Goal: Task Accomplishment & Management: Use online tool/utility

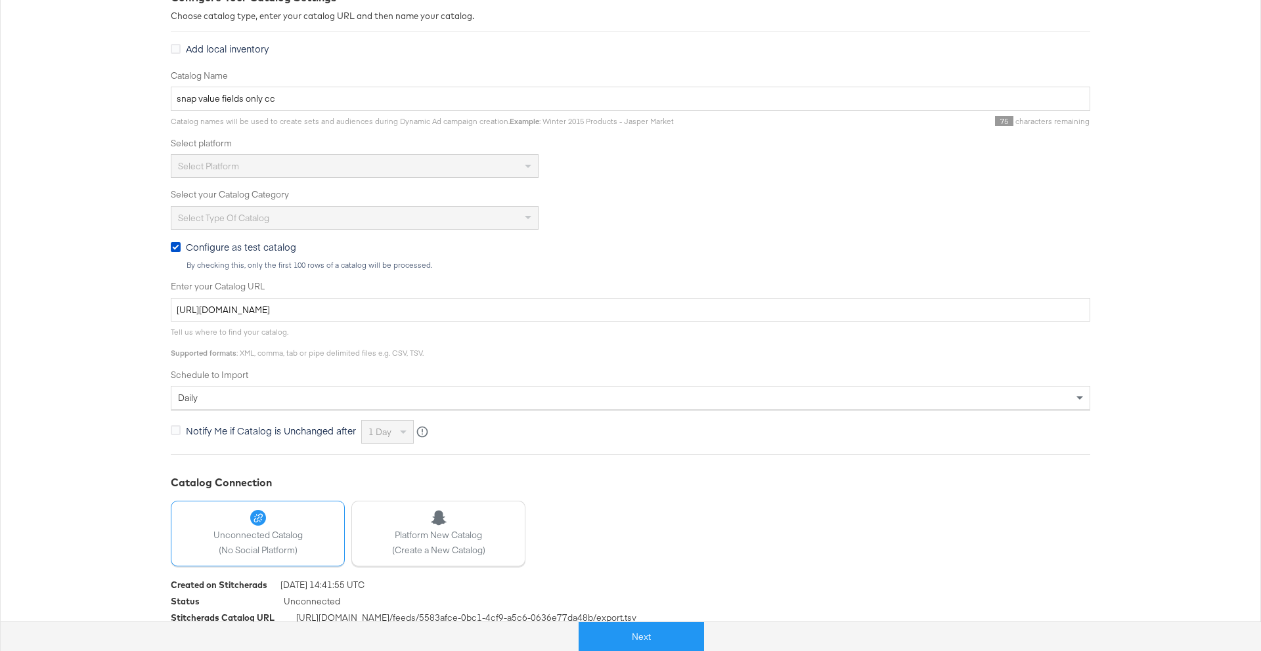
scroll to position [229, 0]
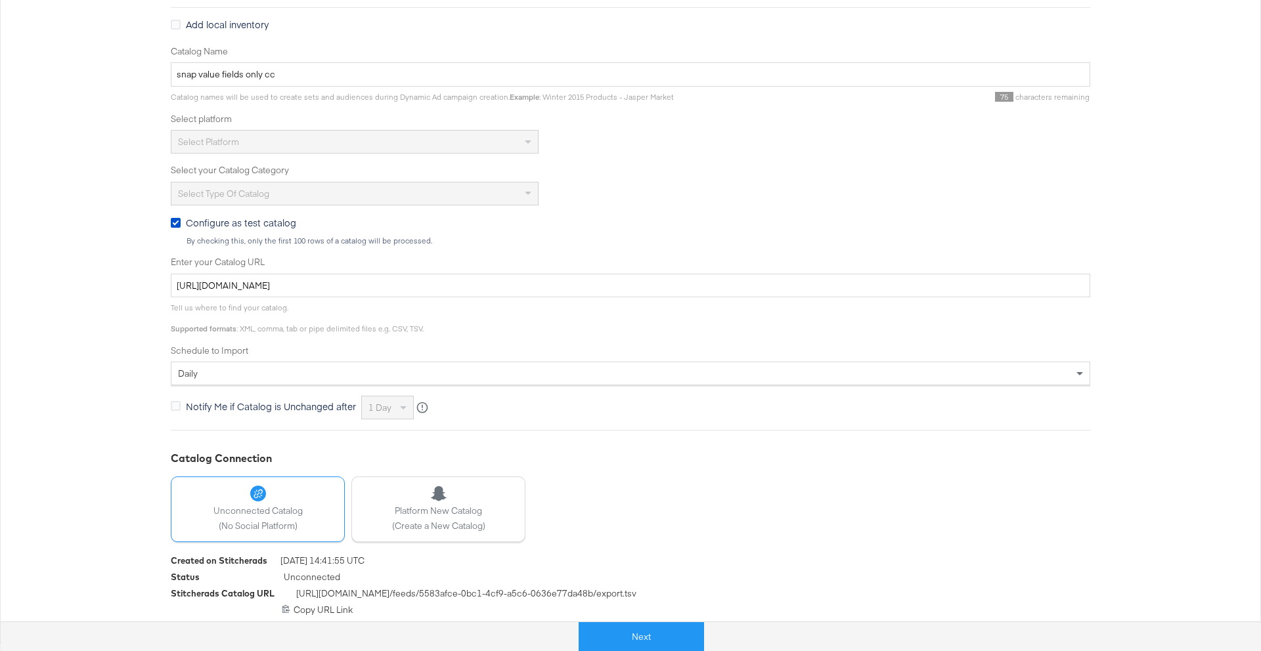
click at [653, 620] on div "Next" at bounding box center [641, 631] width 1261 height 39
click at [668, 636] on button "Next" at bounding box center [641, 638] width 125 height 30
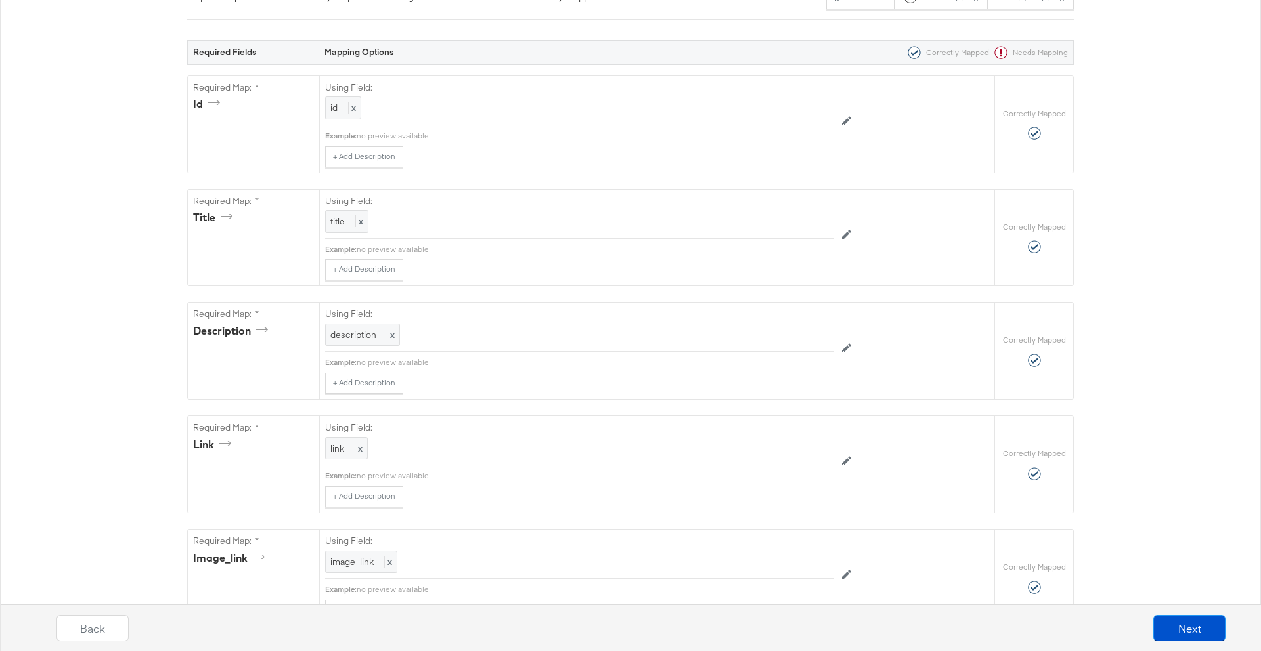
scroll to position [0, 0]
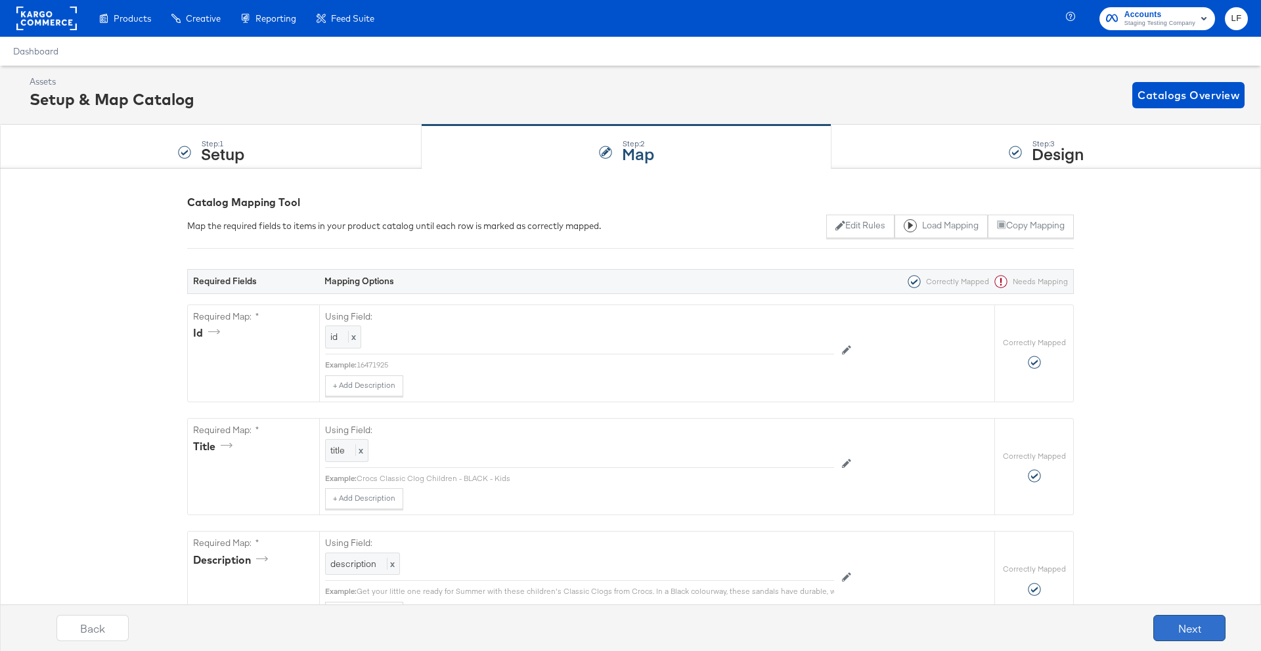
click at [1185, 622] on button "Next" at bounding box center [1189, 628] width 72 height 26
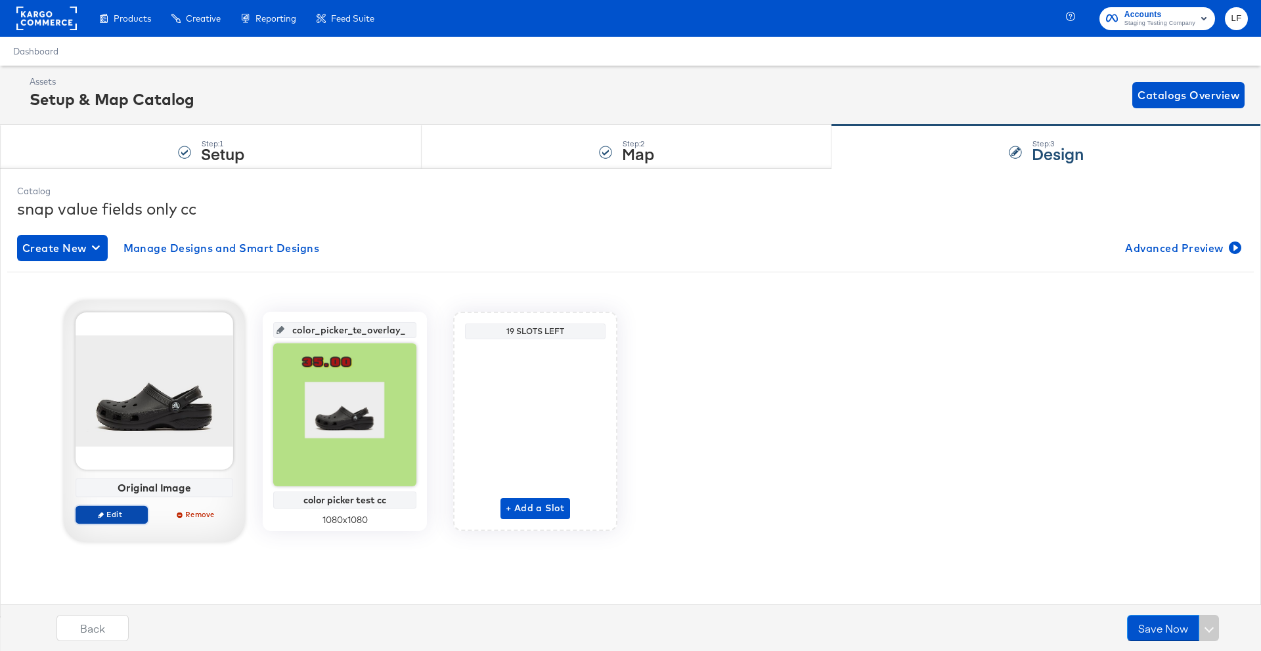
click at [125, 512] on span "Edit" at bounding box center [111, 515] width 60 height 10
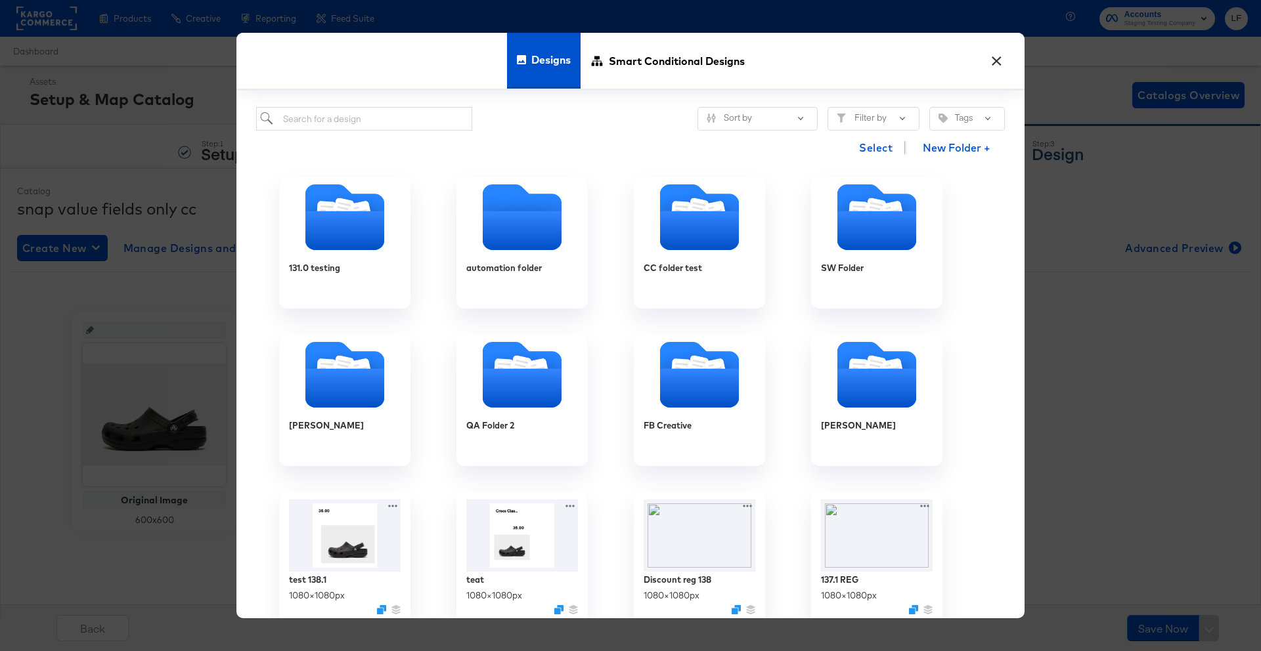
click at [1004, 56] on button "×" at bounding box center [996, 58] width 24 height 24
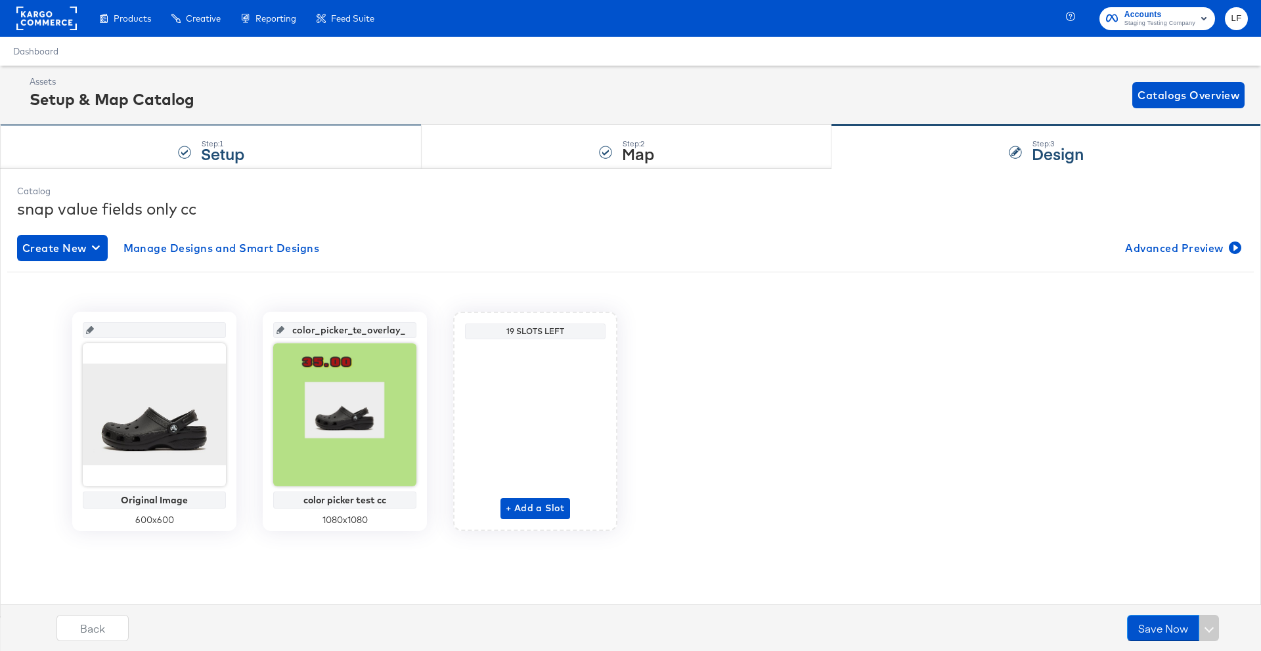
click at [367, 142] on div "Step: 1 Setup" at bounding box center [211, 146] width 422 height 43
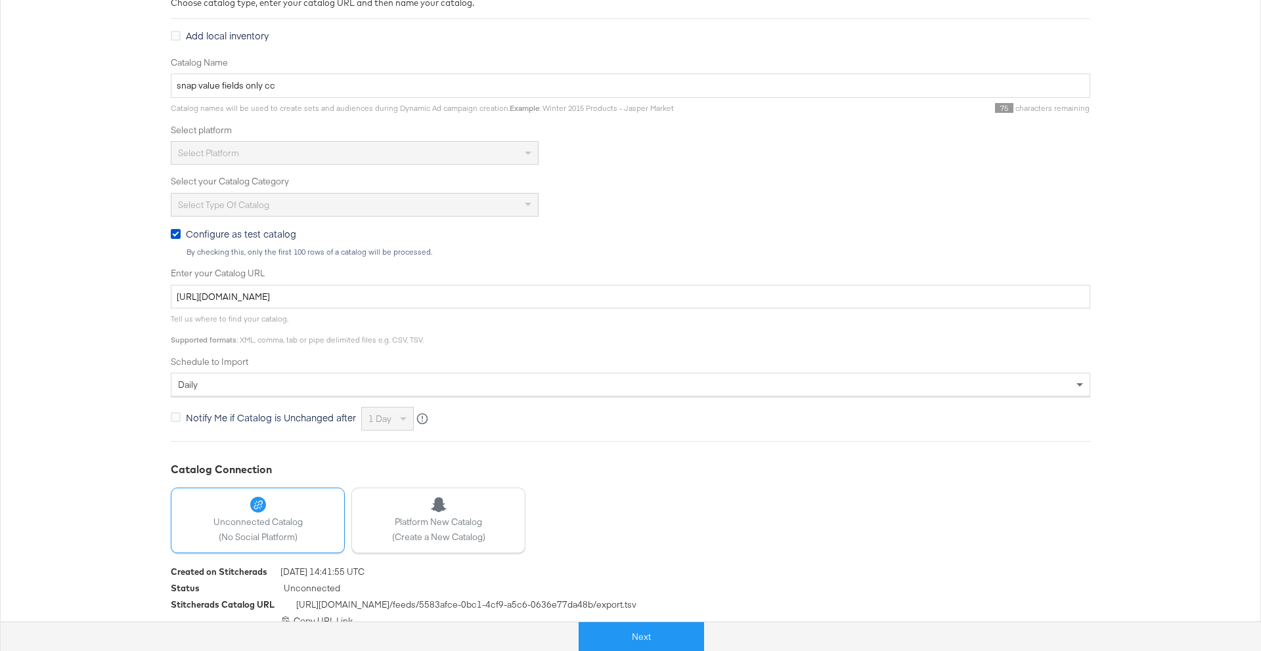
scroll to position [229, 0]
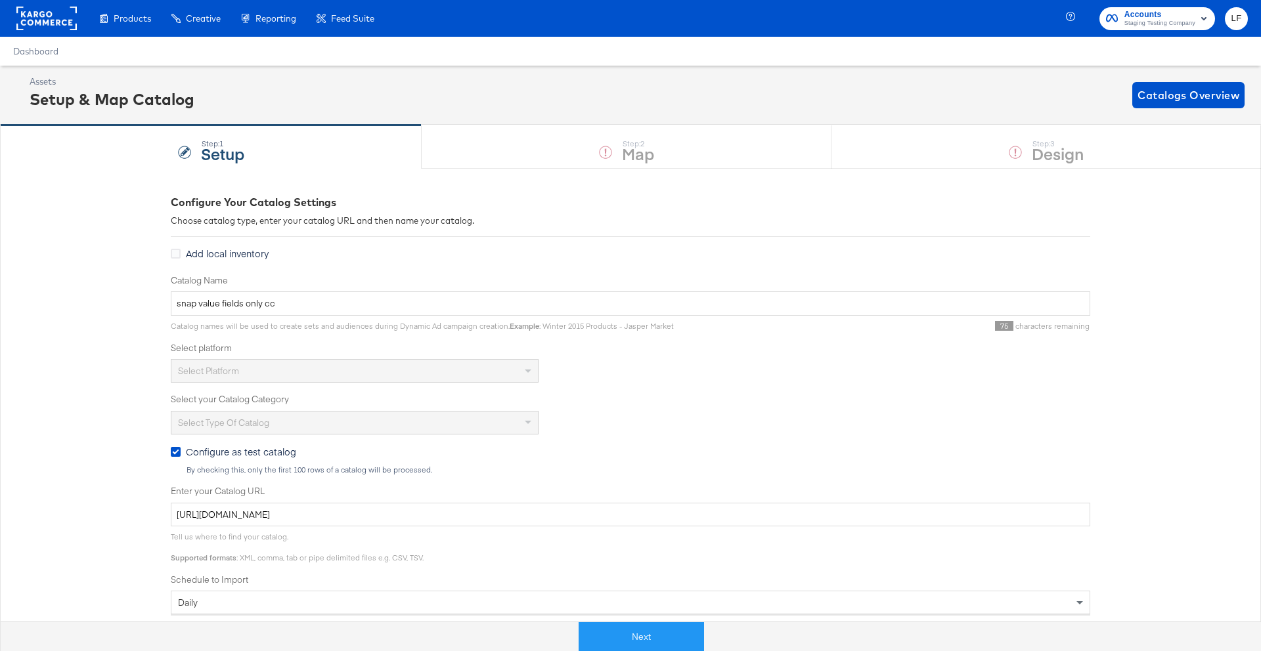
scroll to position [229, 0]
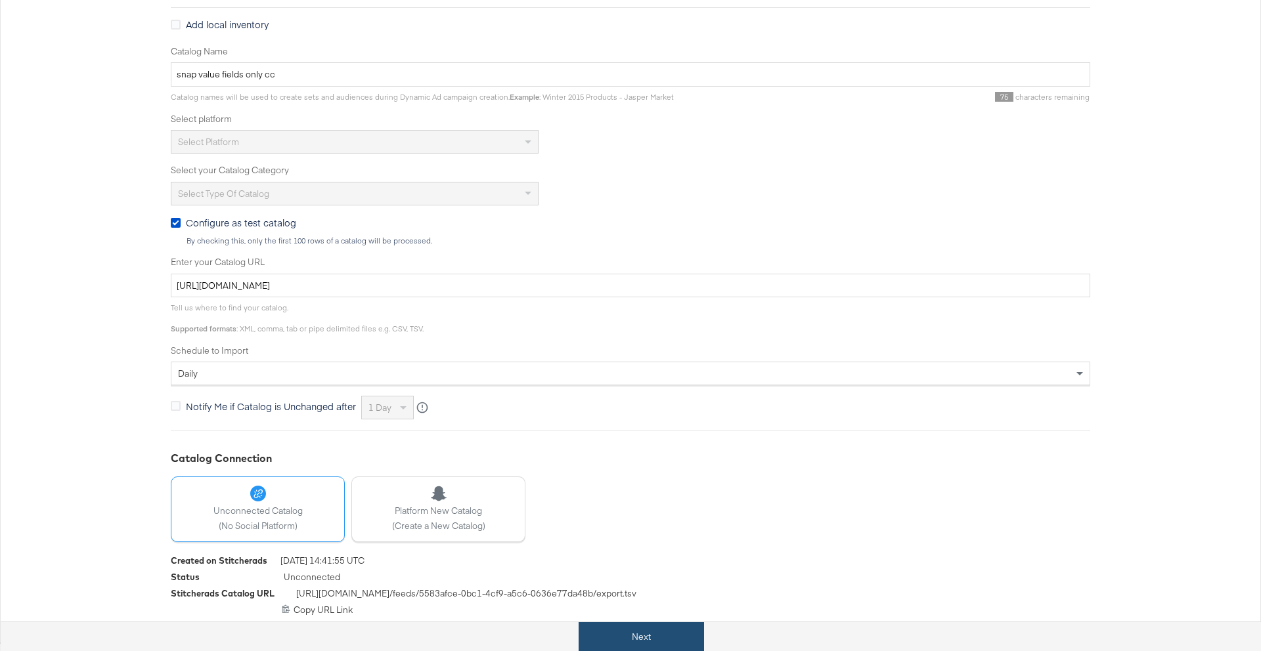
click at [680, 642] on button "Next" at bounding box center [641, 638] width 125 height 30
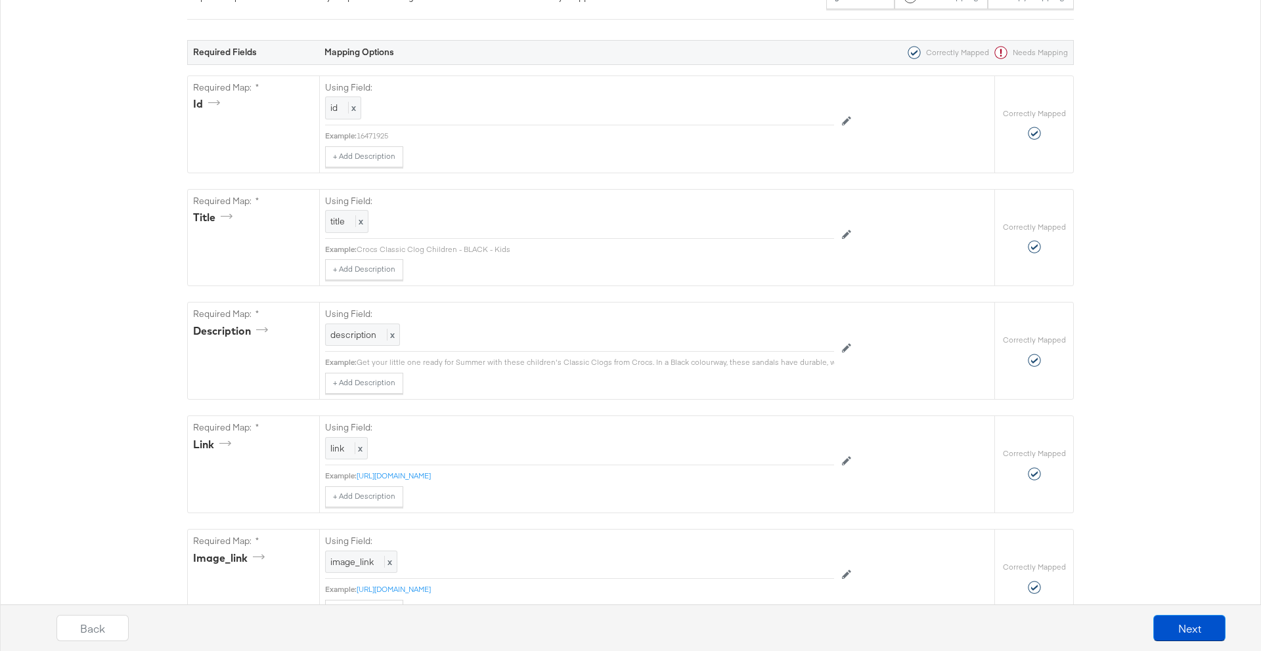
scroll to position [0, 0]
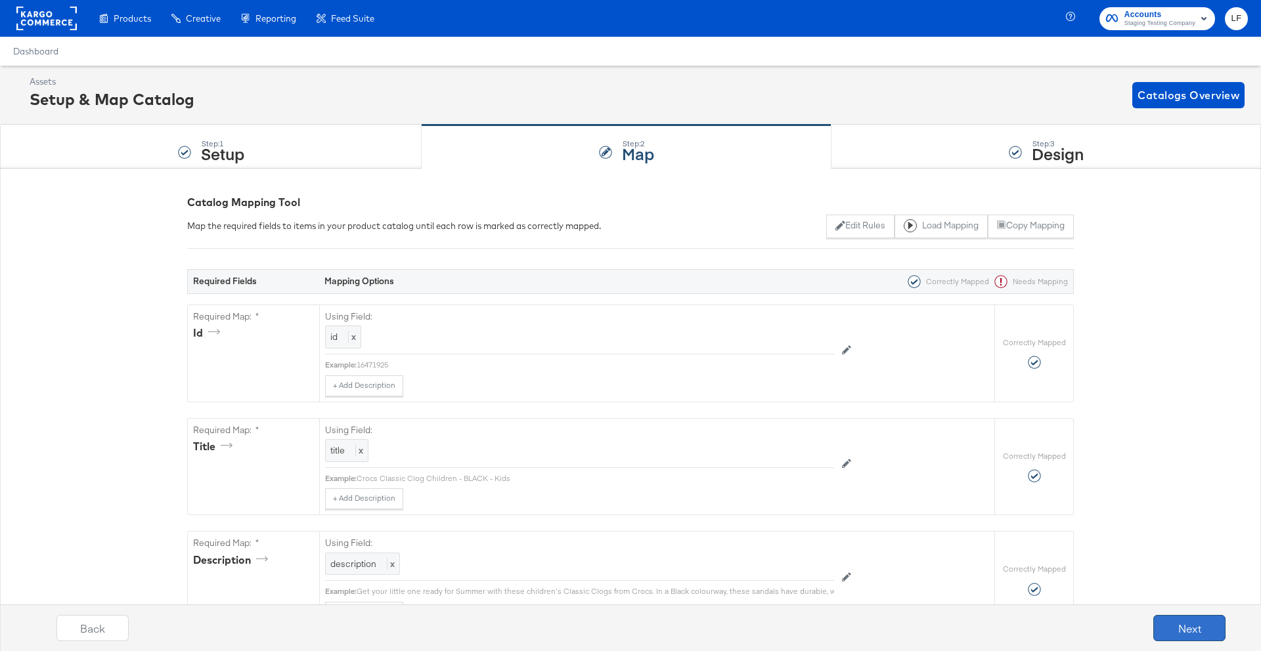
click at [1173, 622] on button "Next" at bounding box center [1189, 628] width 72 height 26
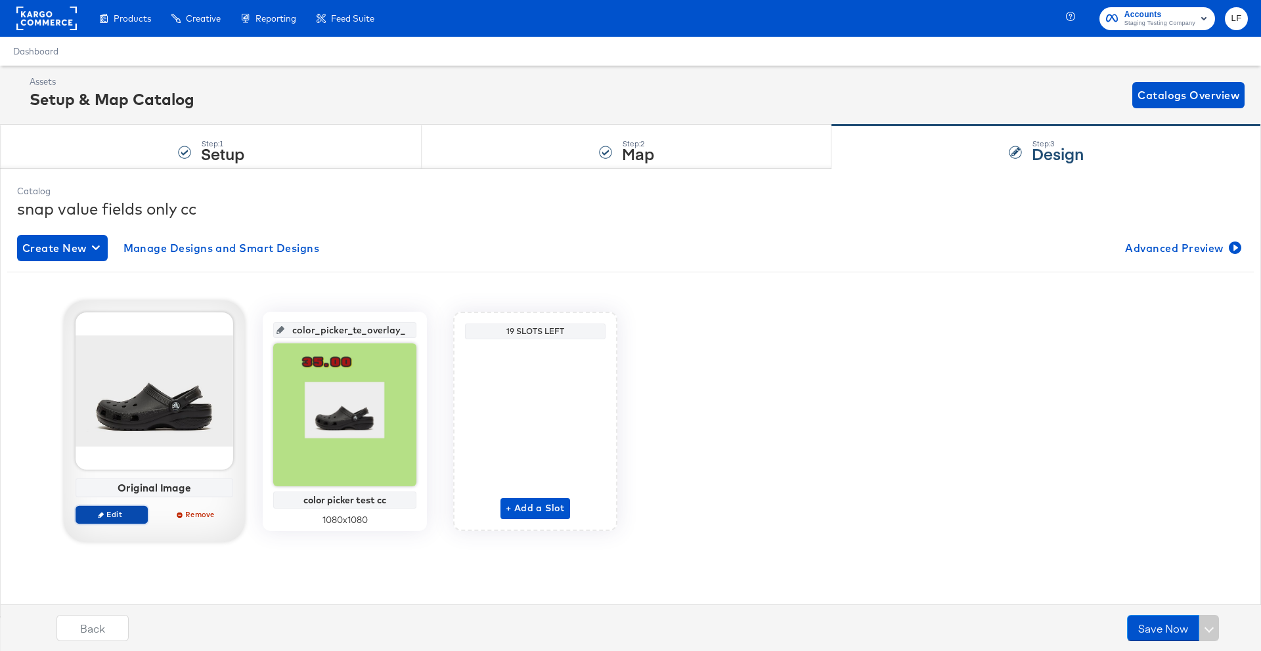
click at [127, 515] on span "Edit" at bounding box center [111, 515] width 60 height 10
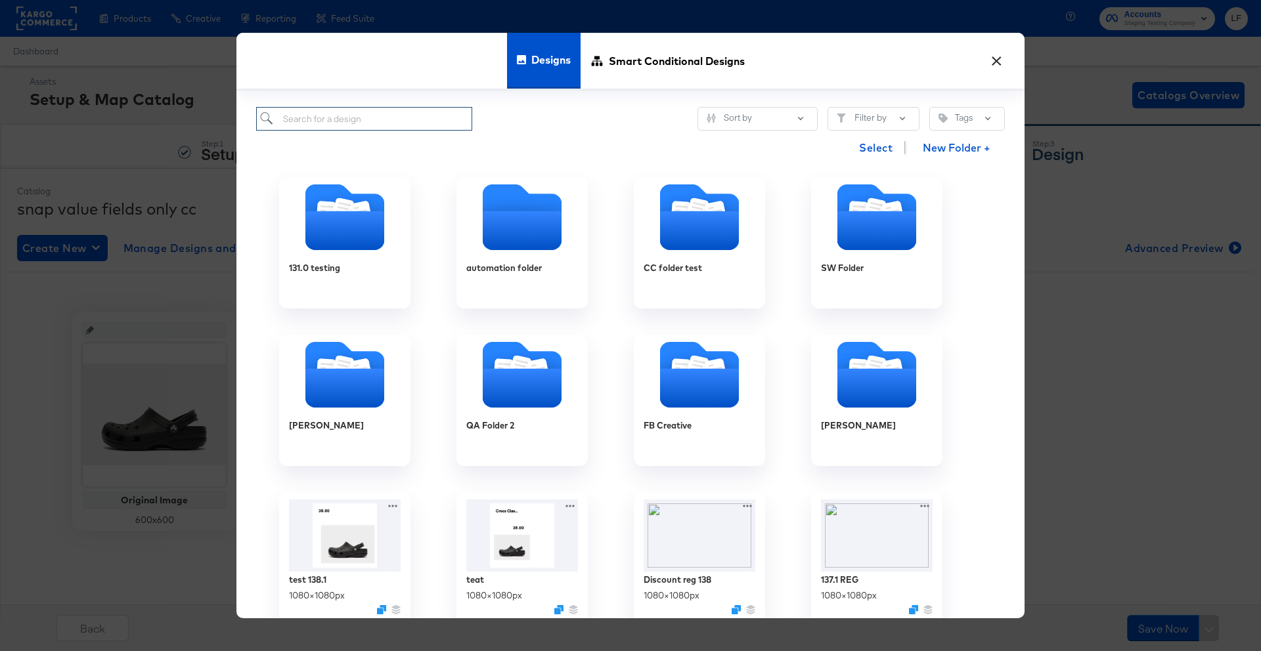
click at [430, 110] on input "search" at bounding box center [364, 119] width 216 height 24
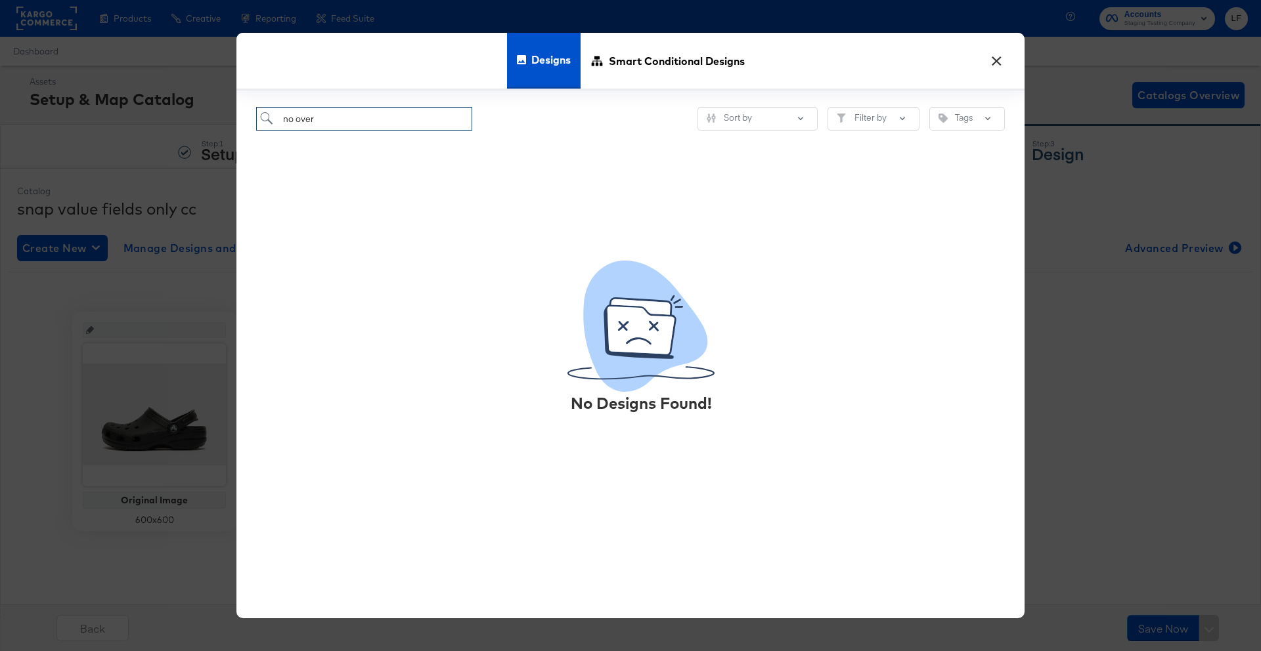
type input "no over"
click at [987, 59] on button "×" at bounding box center [996, 58] width 24 height 24
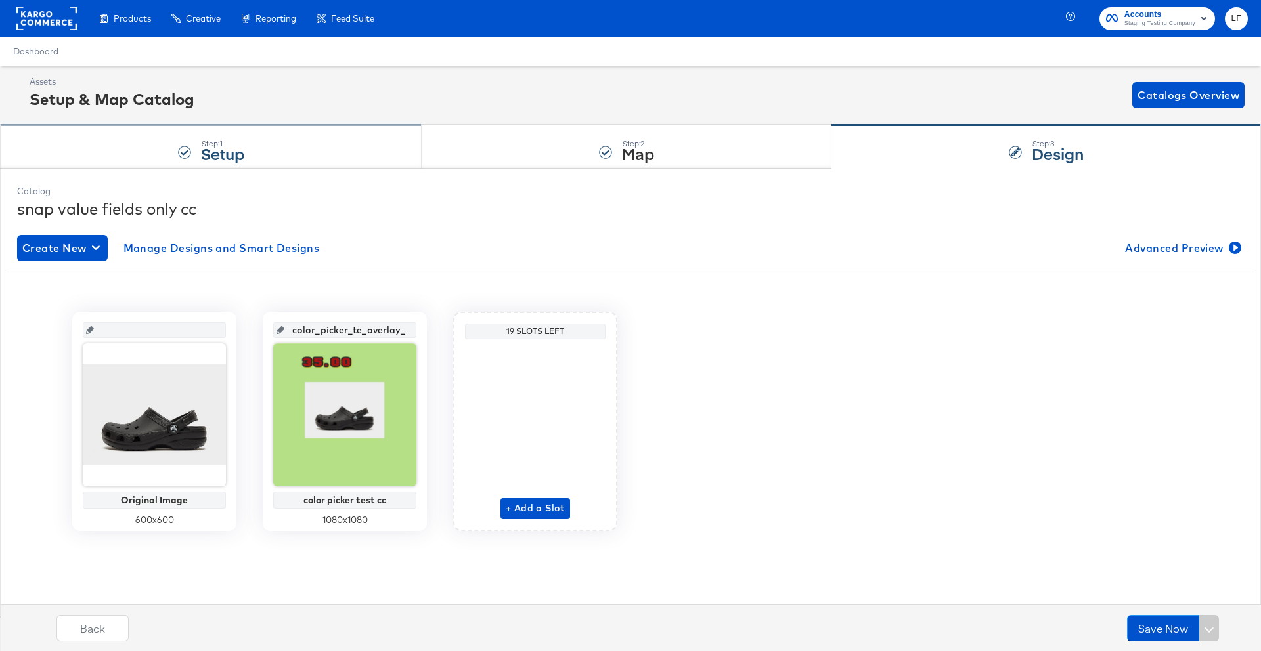
click at [341, 148] on div "Step: 1 Setup" at bounding box center [211, 146] width 422 height 43
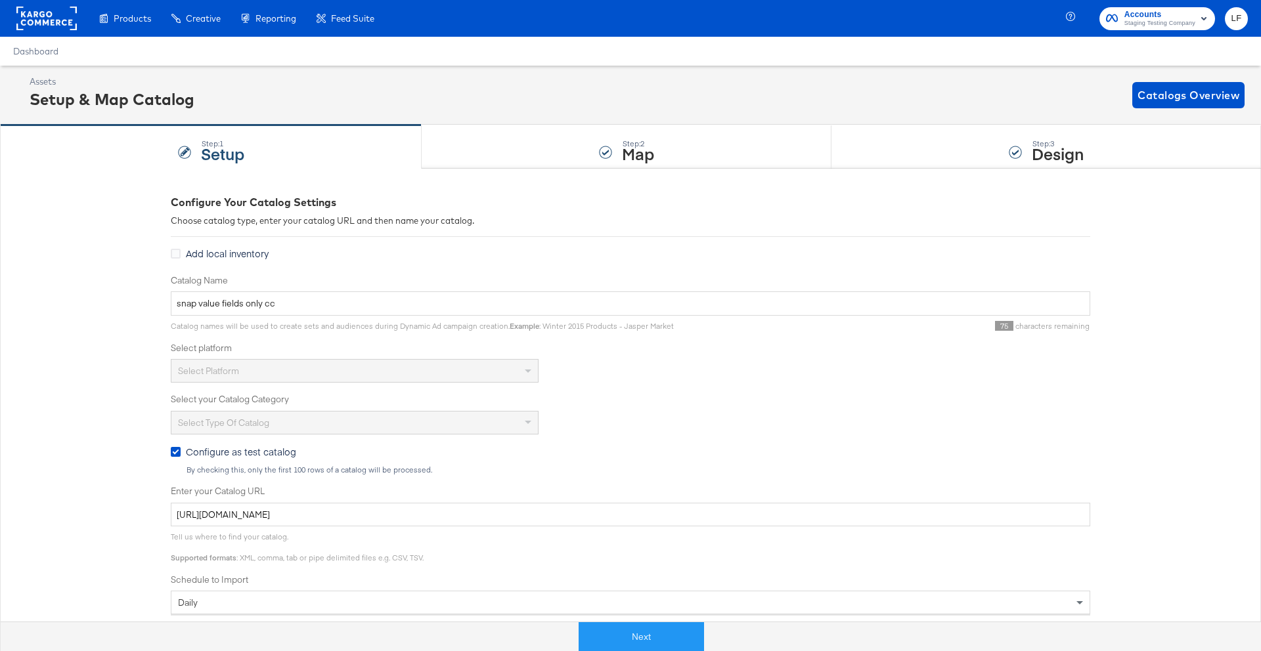
click at [375, 368] on div "Select platform" at bounding box center [354, 371] width 366 height 22
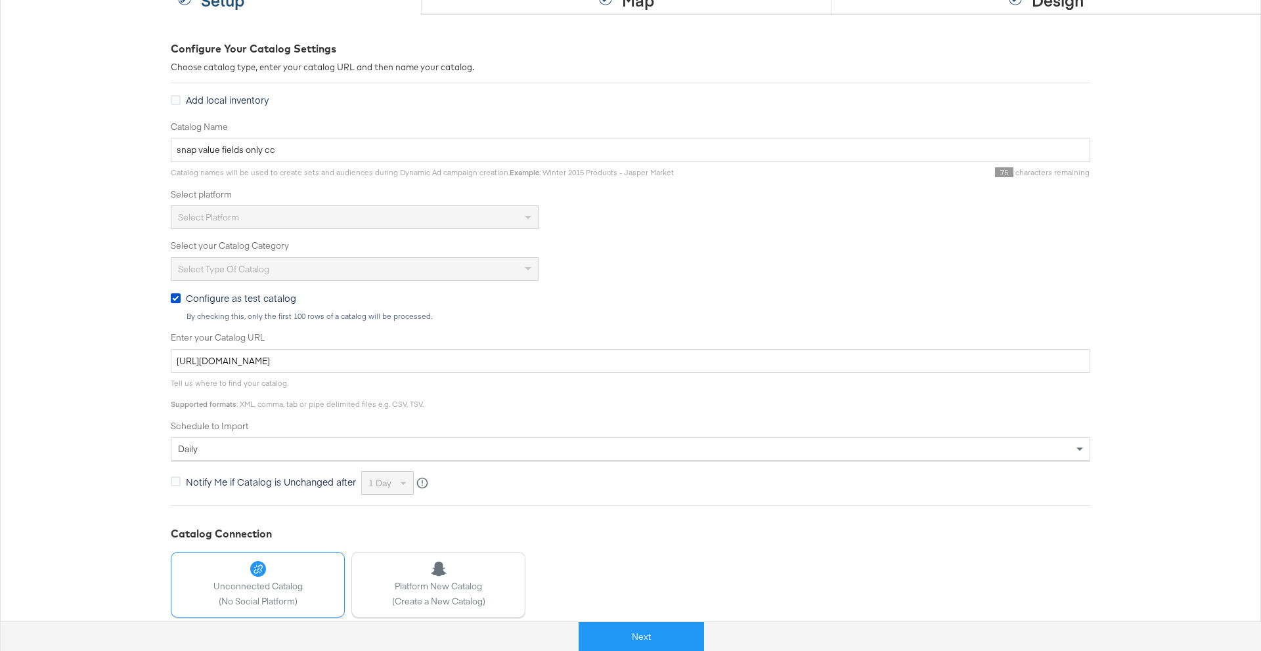
scroll to position [229, 0]
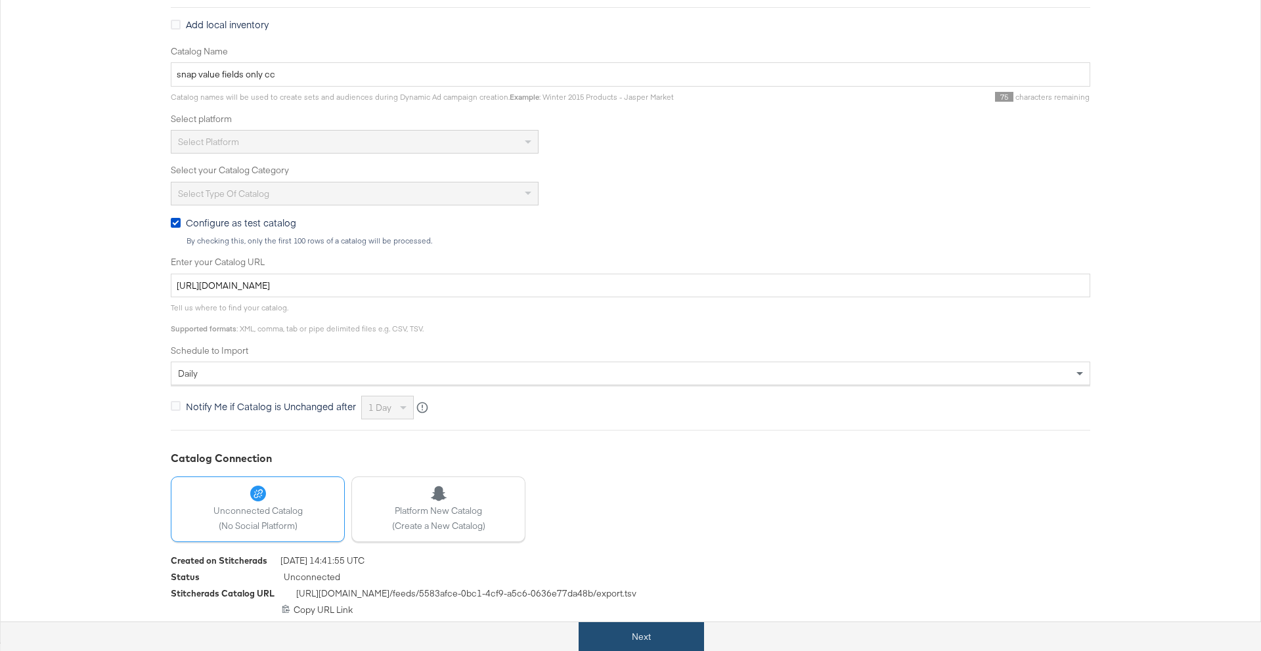
click at [624, 634] on button "Next" at bounding box center [641, 638] width 125 height 30
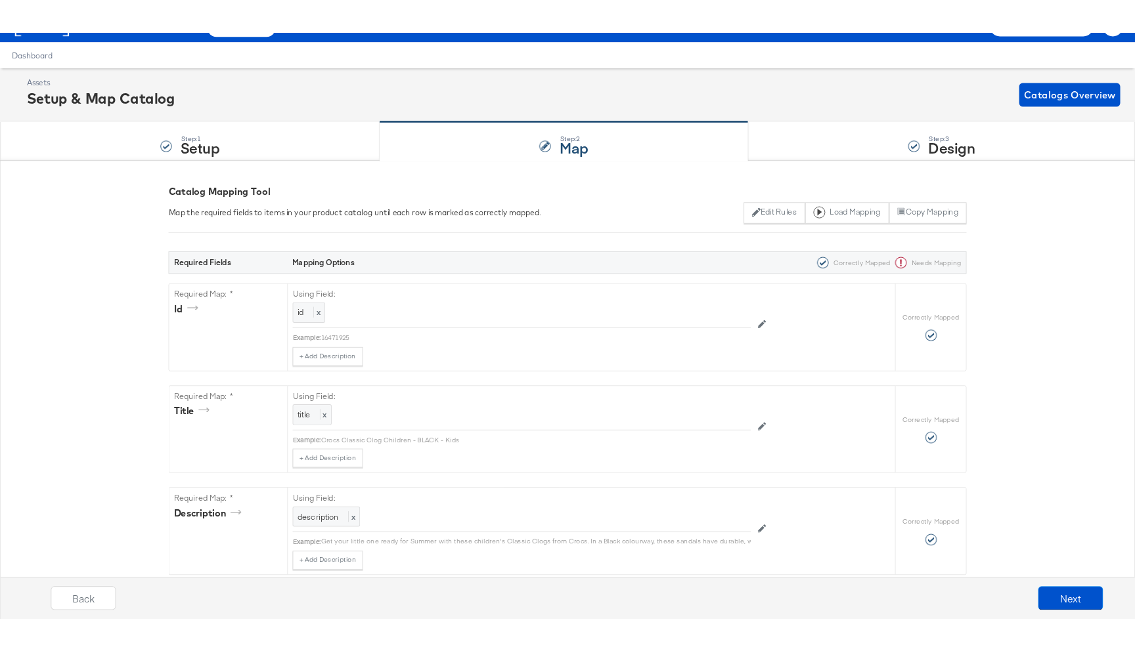
scroll to position [0, 0]
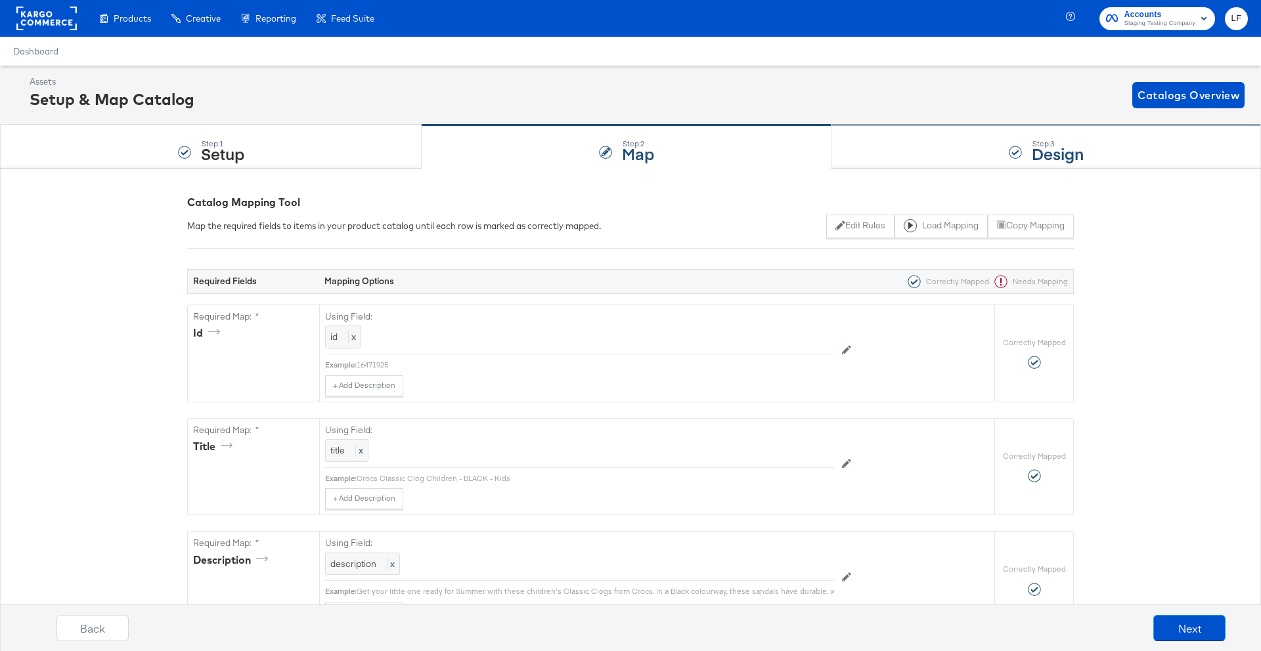
click at [931, 143] on div "Step: 3 Design" at bounding box center [1045, 146] width 429 height 43
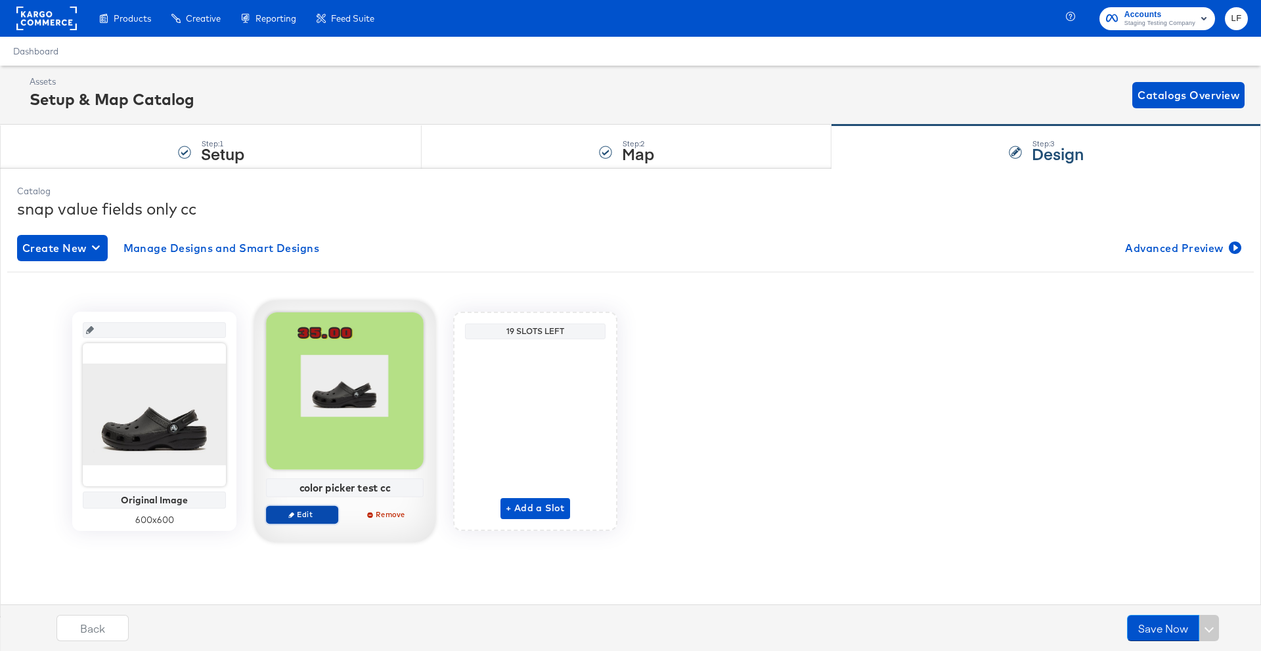
click at [310, 510] on span "Edit" at bounding box center [302, 515] width 60 height 10
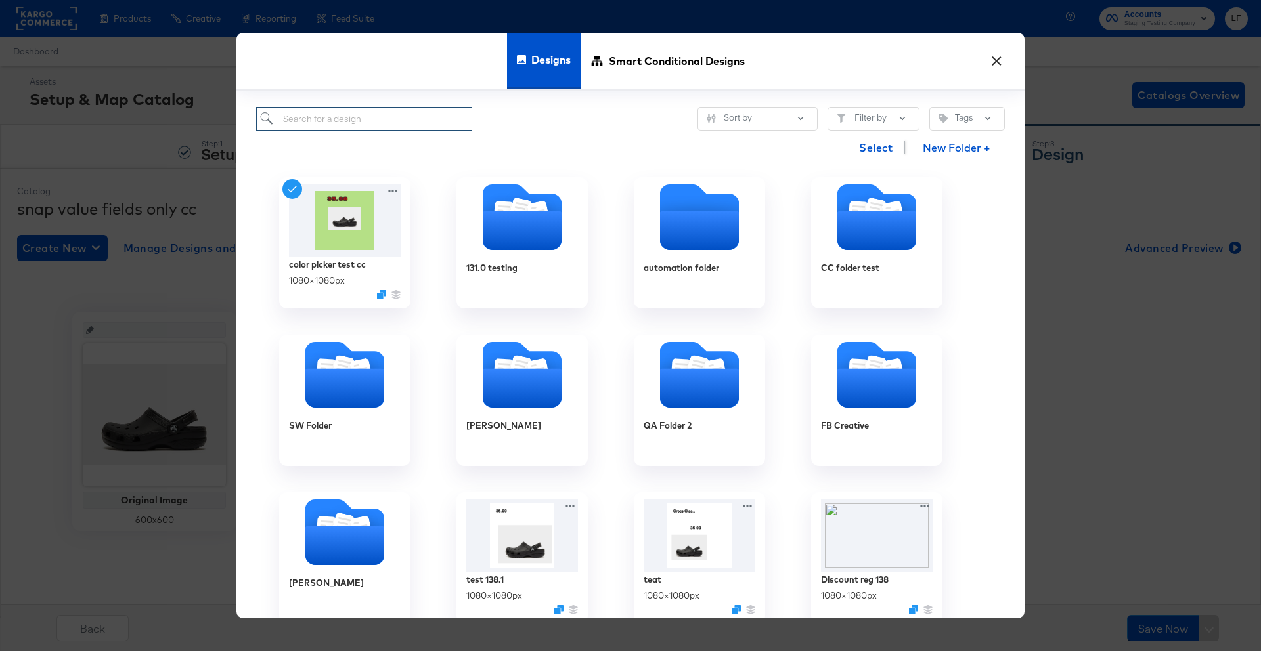
click at [454, 114] on input "search" at bounding box center [364, 119] width 216 height 24
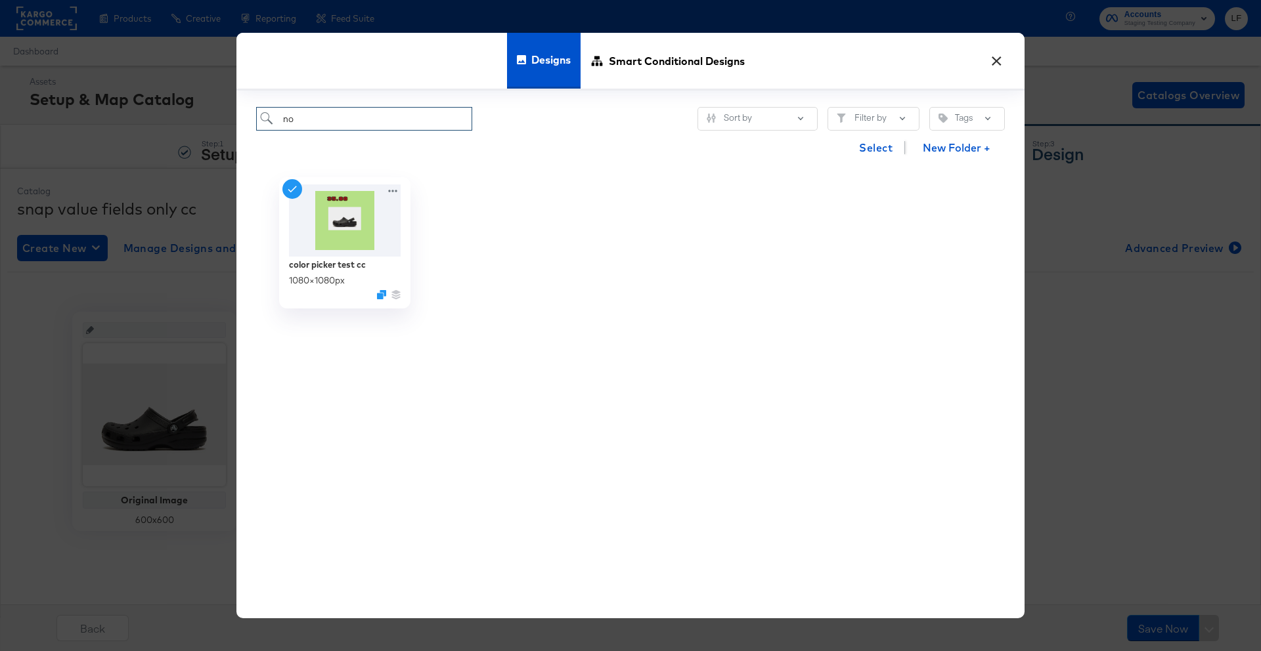
type input "n"
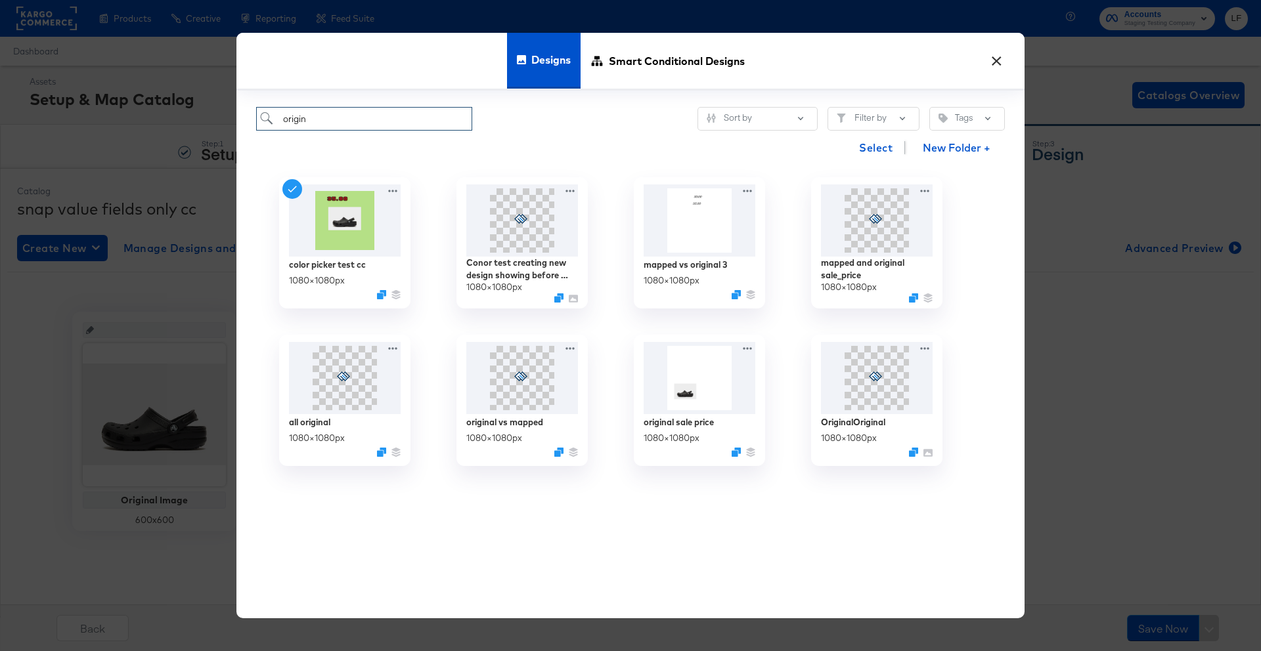
type input "origin"
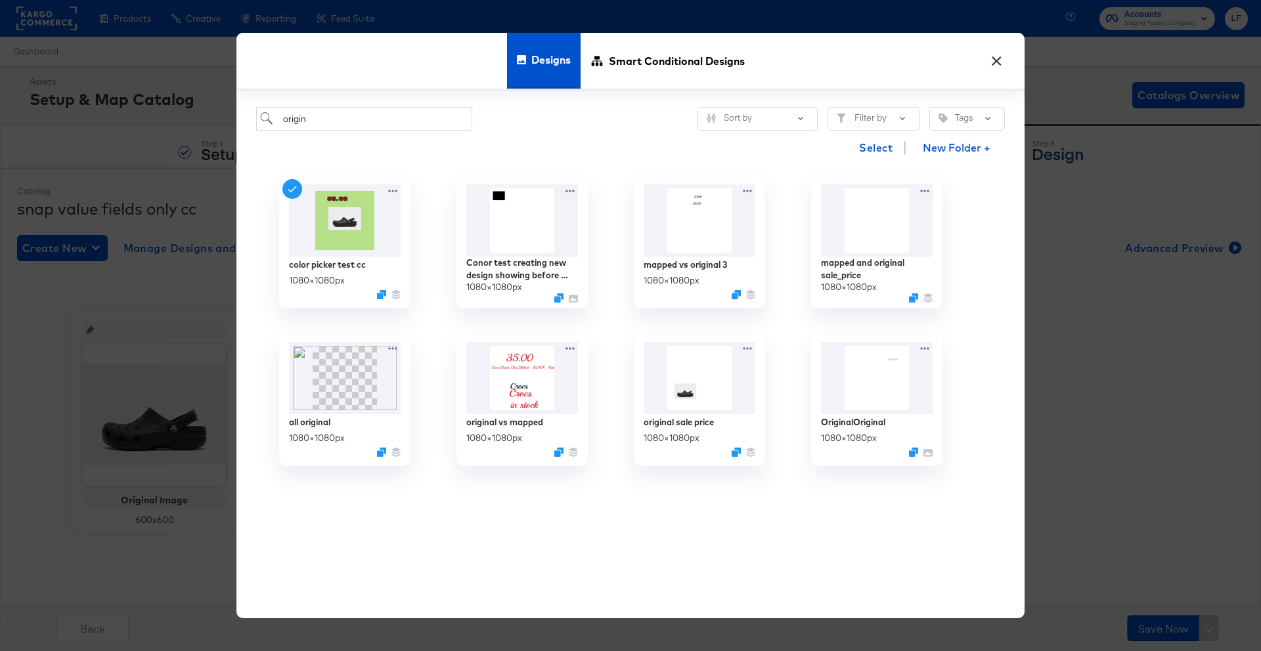
click at [987, 66] on button "×" at bounding box center [996, 58] width 24 height 24
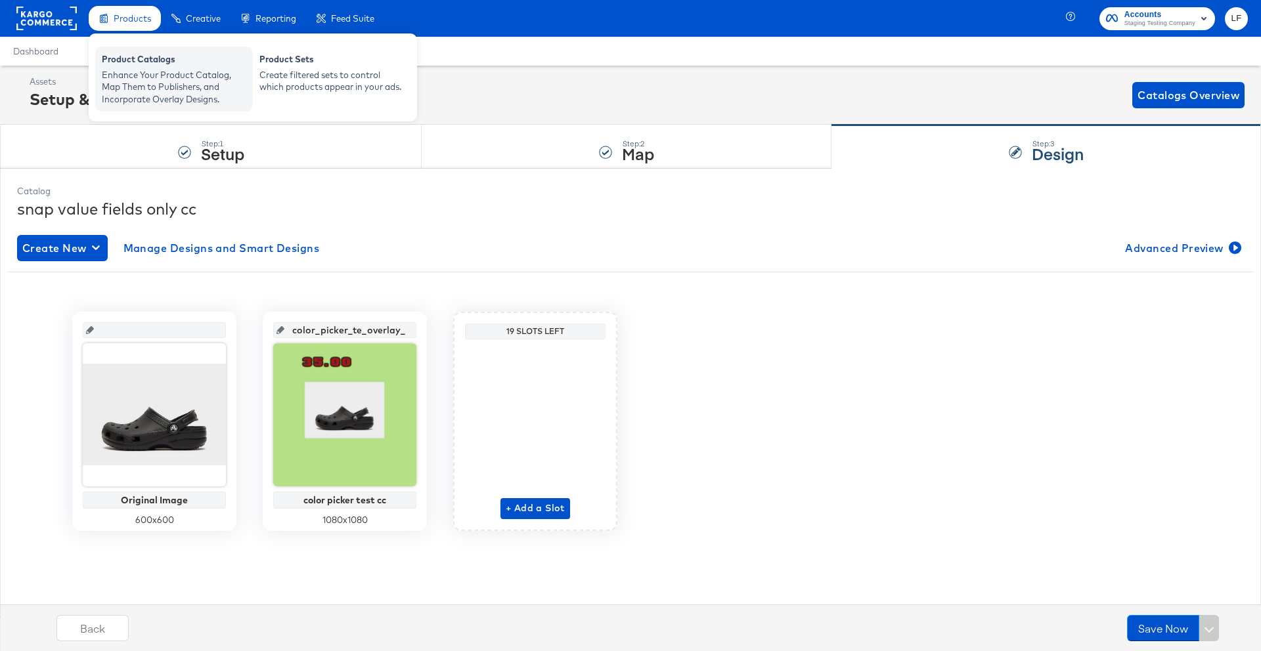
click at [145, 47] on div "Product Catalogs Enhance Your Product Catalog, Map Them to Publishers, and Inco…" at bounding box center [174, 79] width 158 height 65
drag, startPoint x: 145, startPoint y: 47, endPoint x: 146, endPoint y: 60, distance: 12.5
click at [145, 49] on div "Product Catalogs Enhance Your Product Catalog, Map Them to Publishers, and Inco…" at bounding box center [174, 79] width 158 height 65
click at [152, 68] on div "Product Catalogs" at bounding box center [174, 61] width 144 height 16
